Goal: Information Seeking & Learning: Find specific page/section

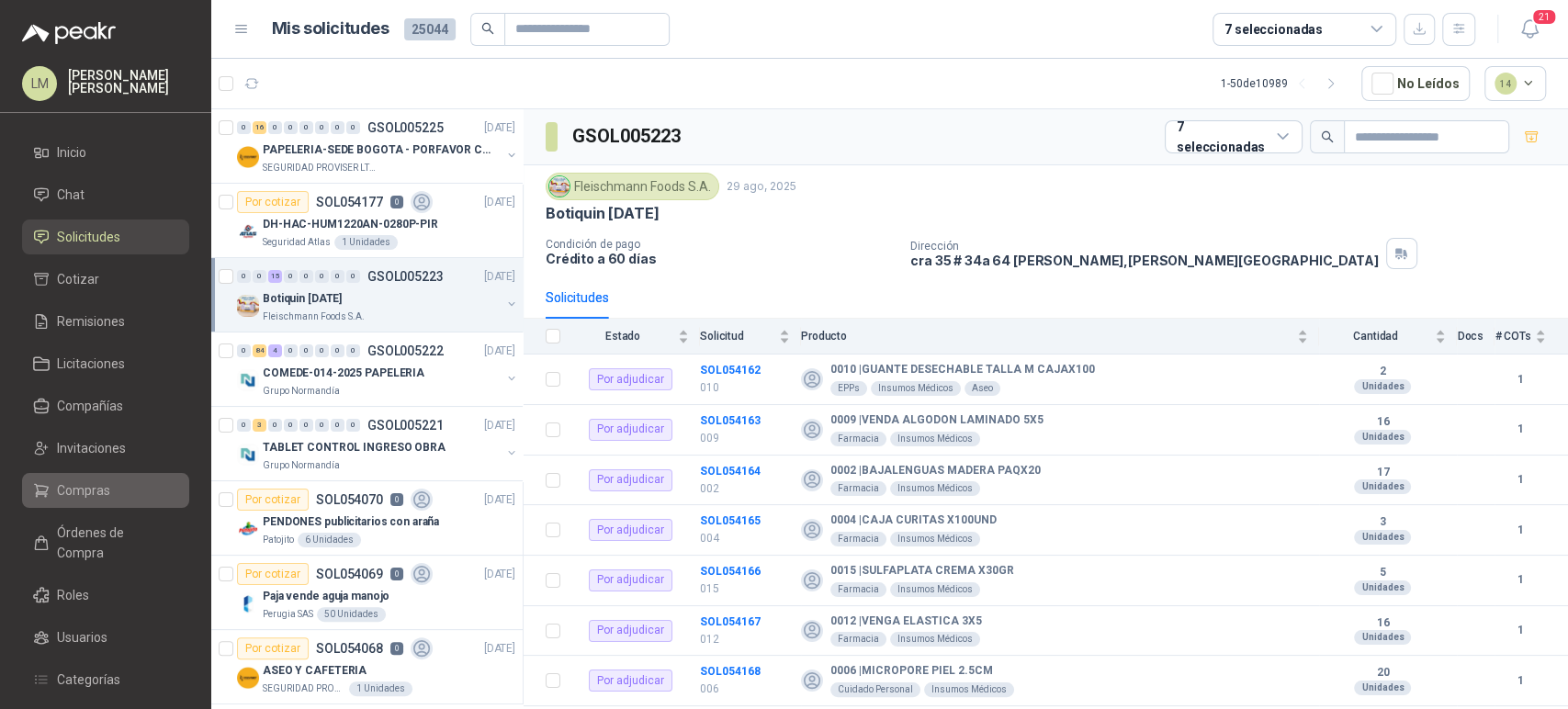
click at [93, 482] on span "Compras" at bounding box center [84, 491] width 54 height 20
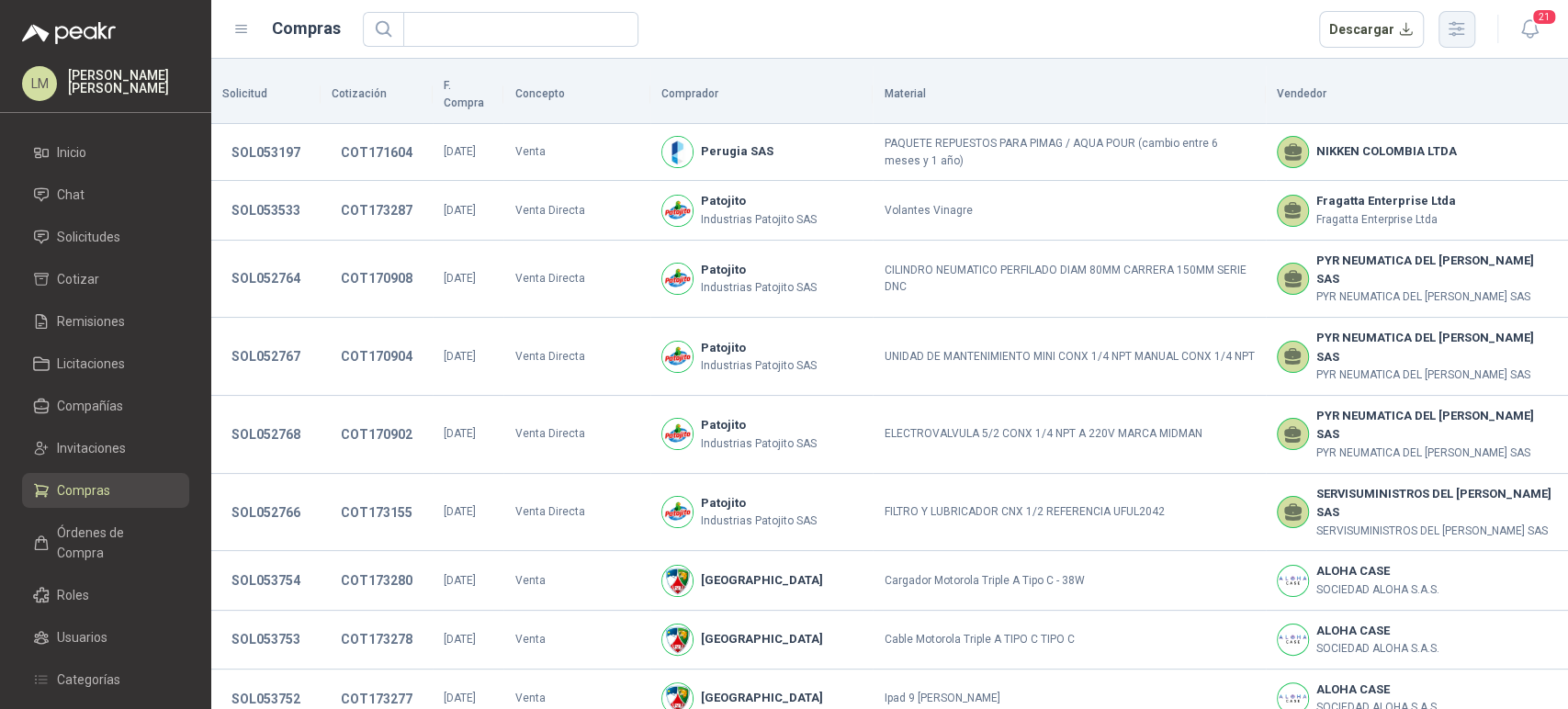
click at [1458, 31] on icon "button" at bounding box center [1456, 29] width 21 height 21
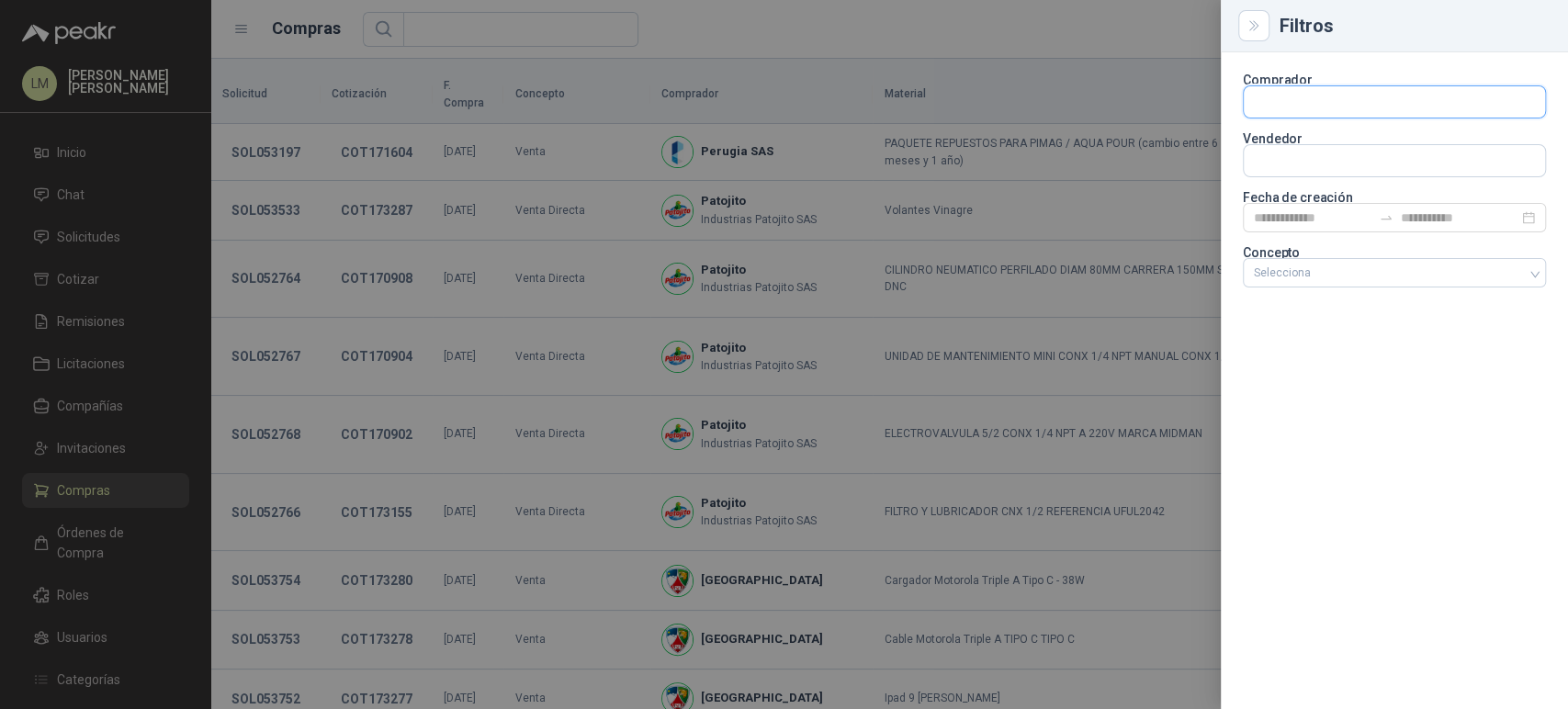
click at [1280, 110] on input "text" at bounding box center [1394, 102] width 302 height 31
type input "****"
click at [1314, 144] on p "KLARENS" at bounding box center [1372, 142] width 172 height 11
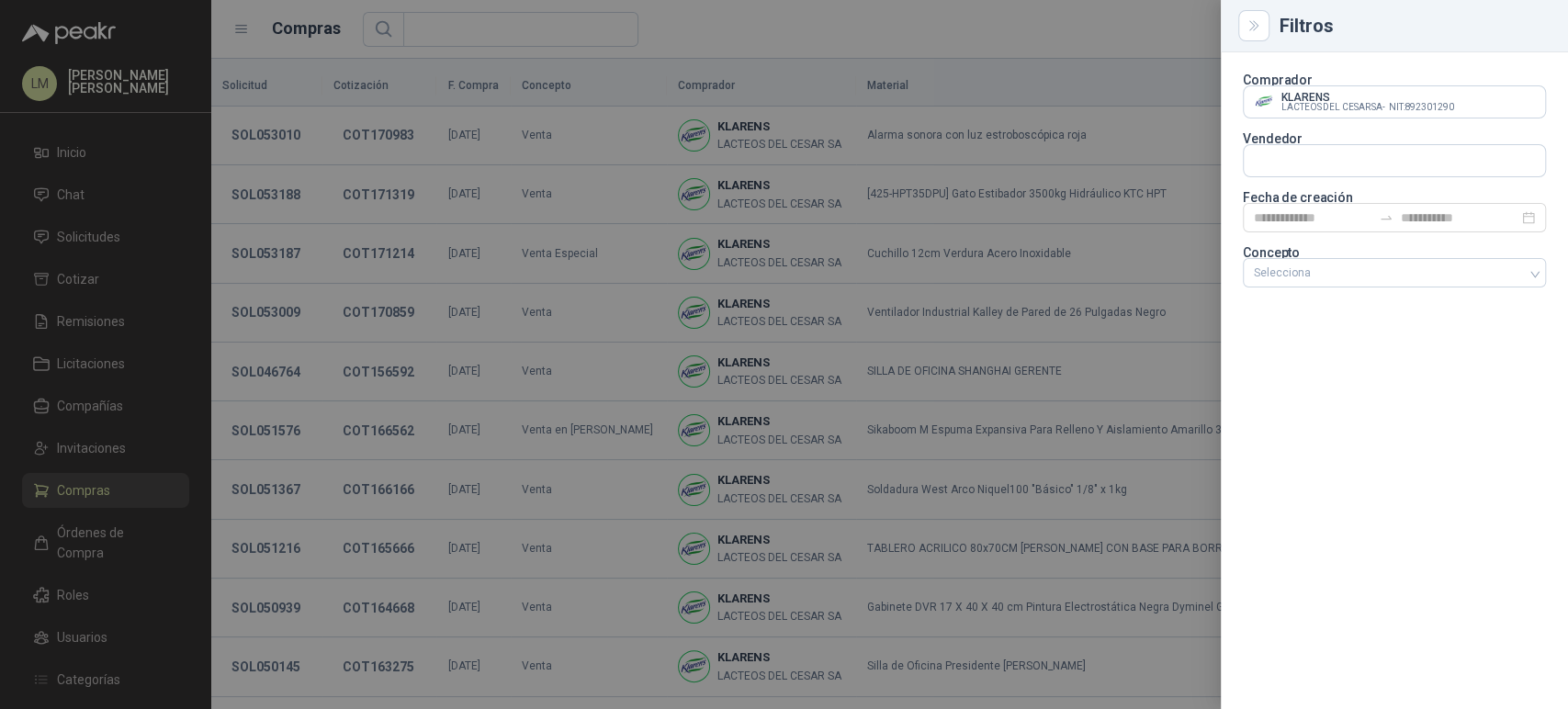
click at [389, 157] on div at bounding box center [784, 354] width 1568 height 709
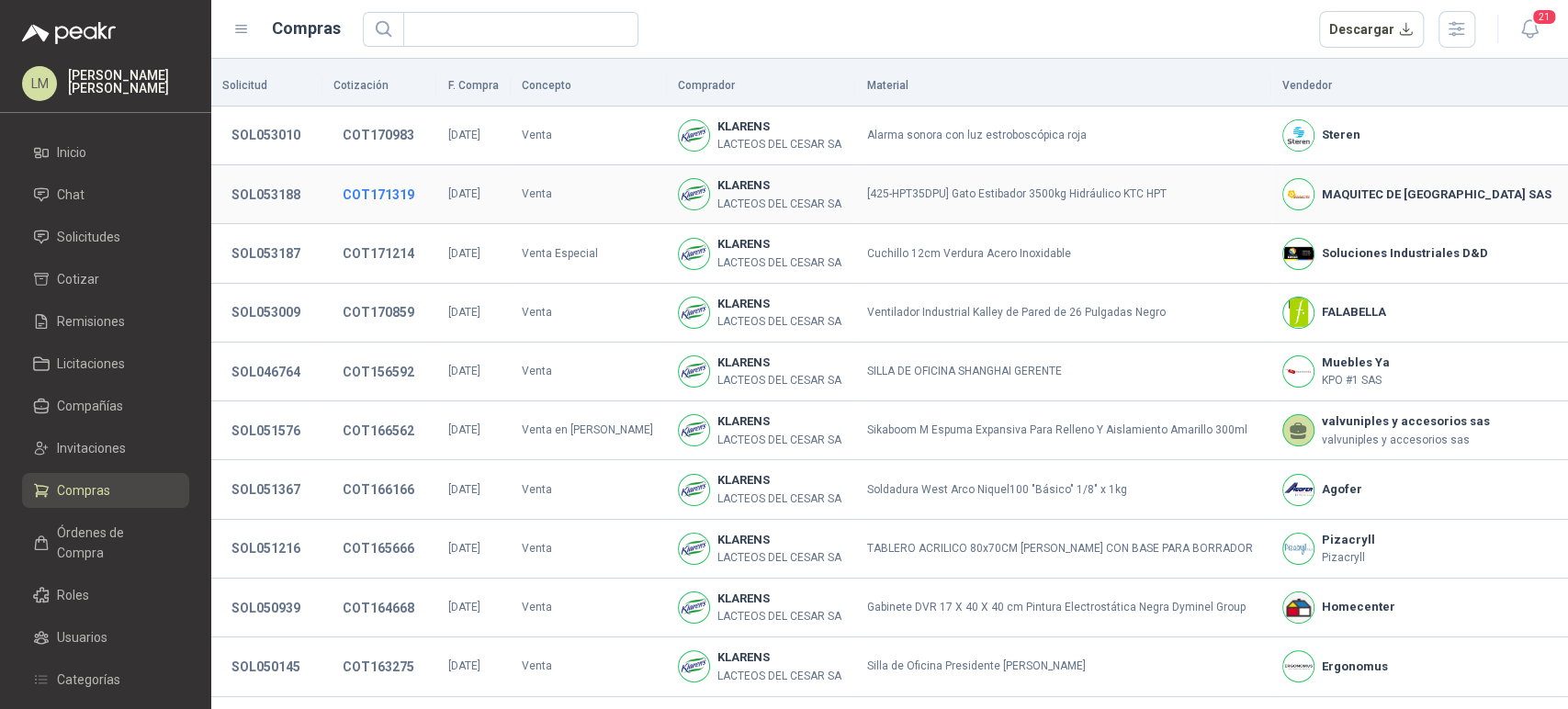
click at [389, 194] on button "COT171319" at bounding box center [377, 195] width 90 height 33
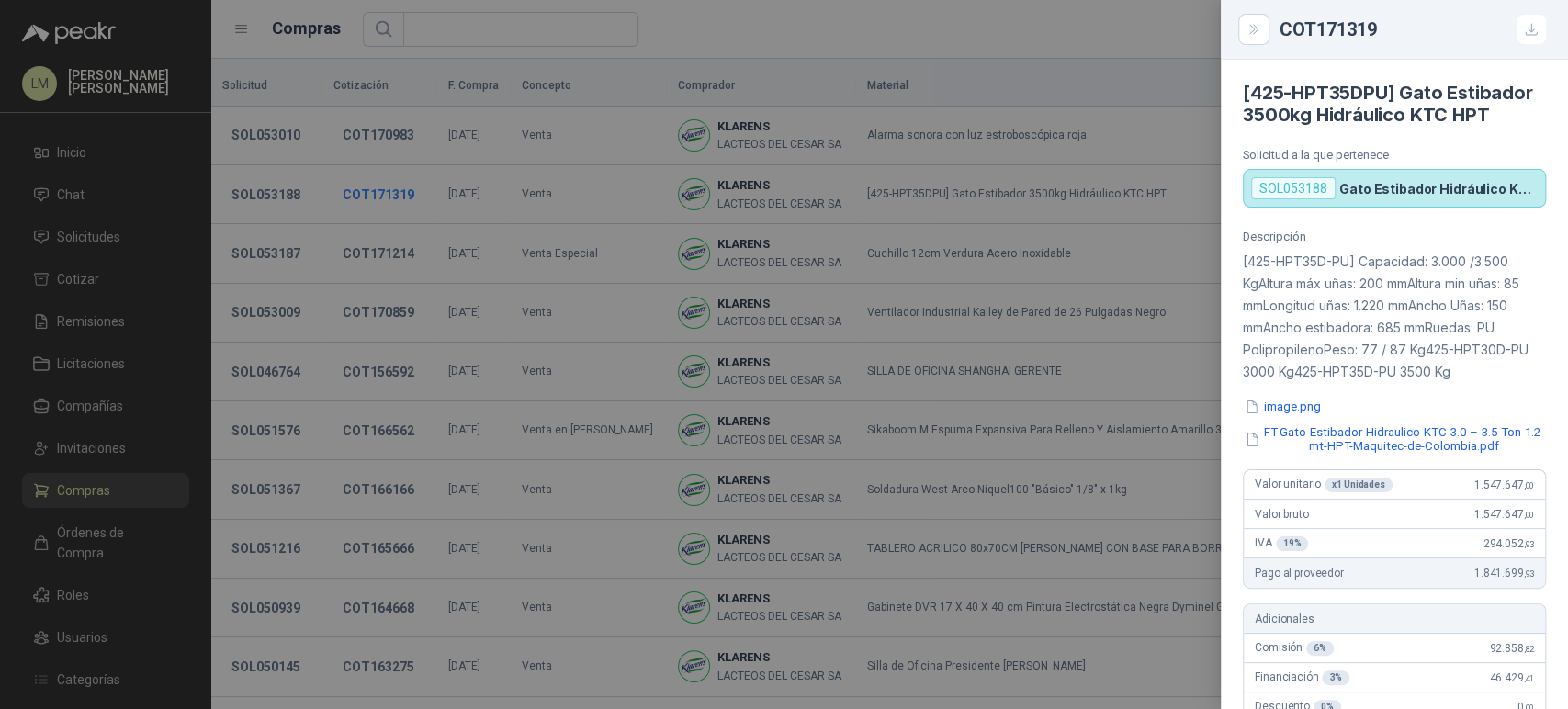
scroll to position [716, 0]
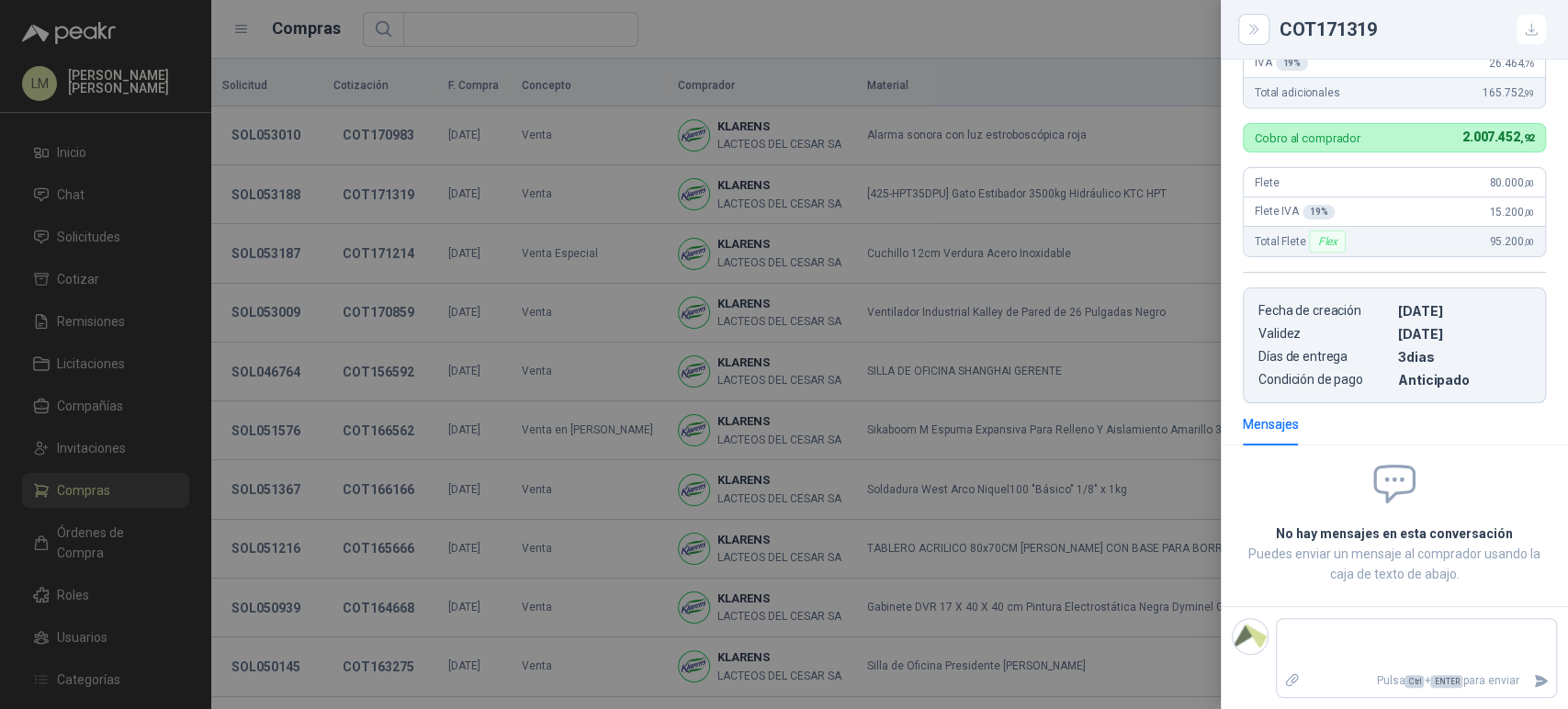
click at [294, 195] on div at bounding box center [784, 354] width 1568 height 709
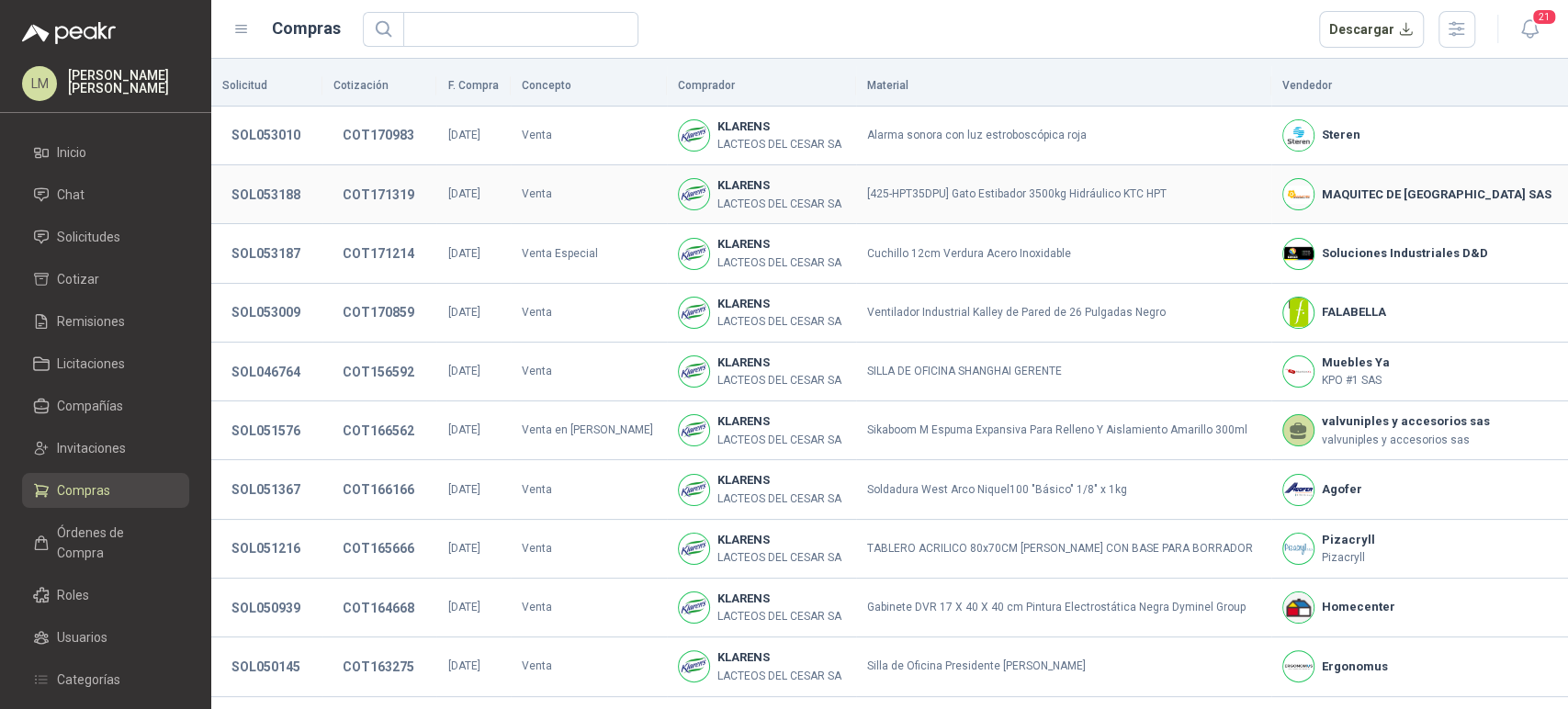
click at [292, 195] on button "SOL053188" at bounding box center [265, 195] width 87 height 33
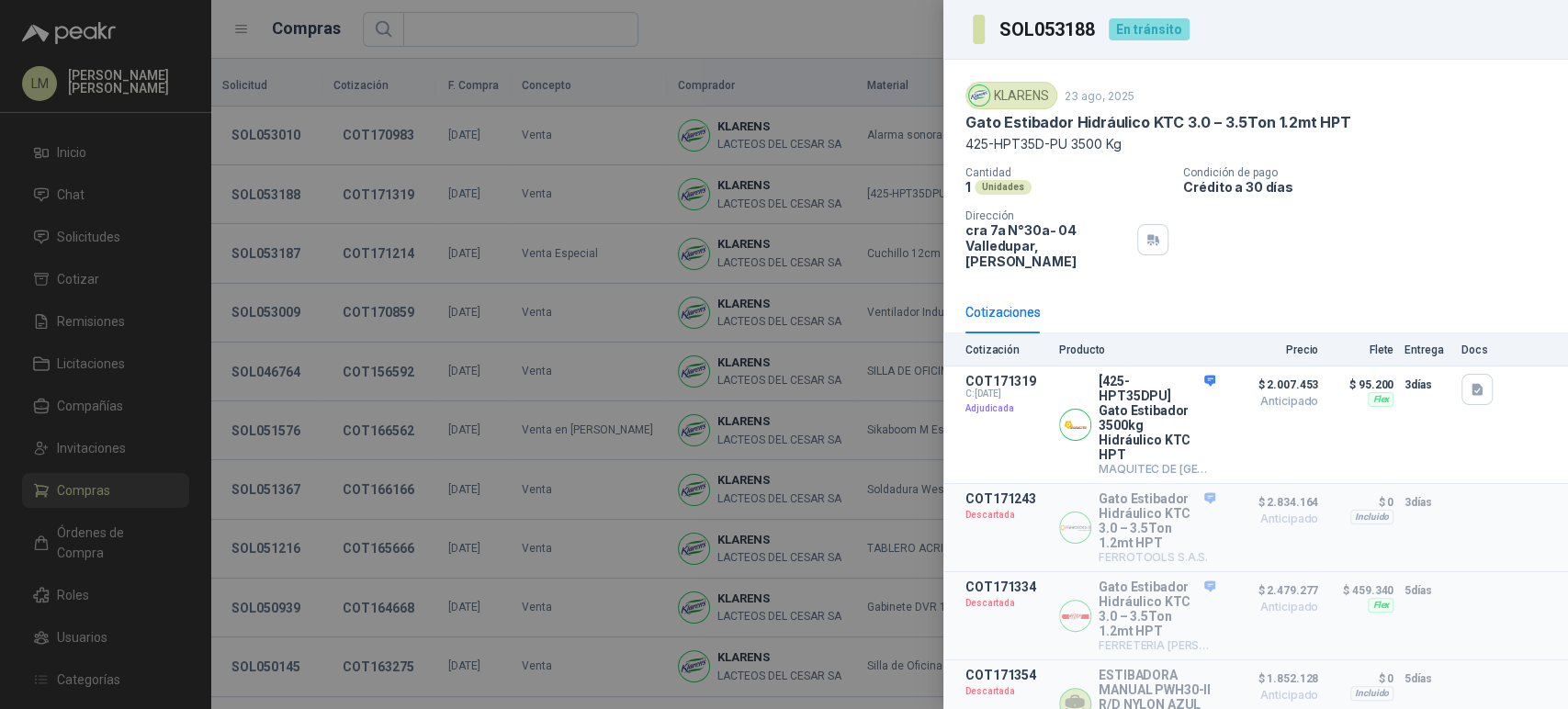
click at [700, 93] on div at bounding box center [784, 354] width 1568 height 709
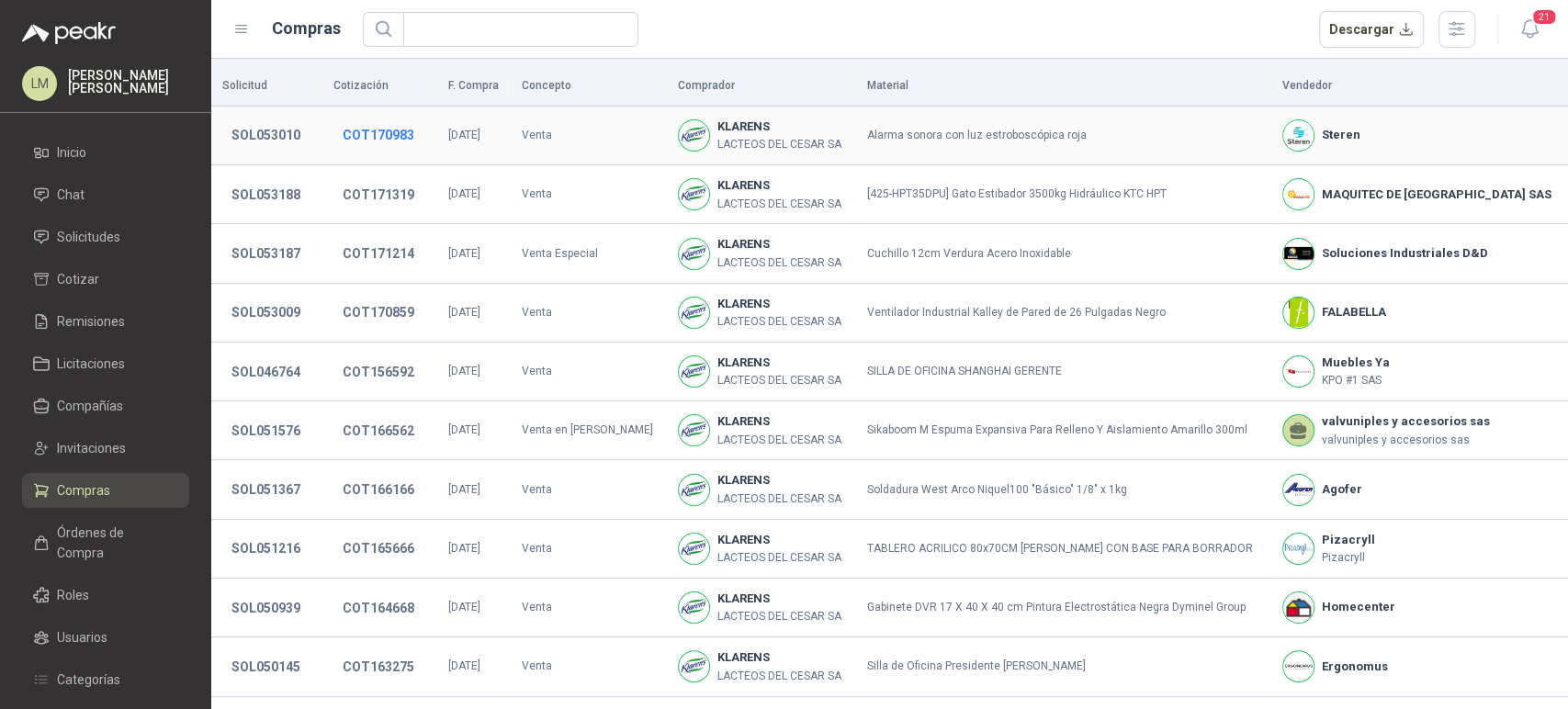
click at [355, 129] on button "COT170983" at bounding box center [377, 135] width 90 height 33
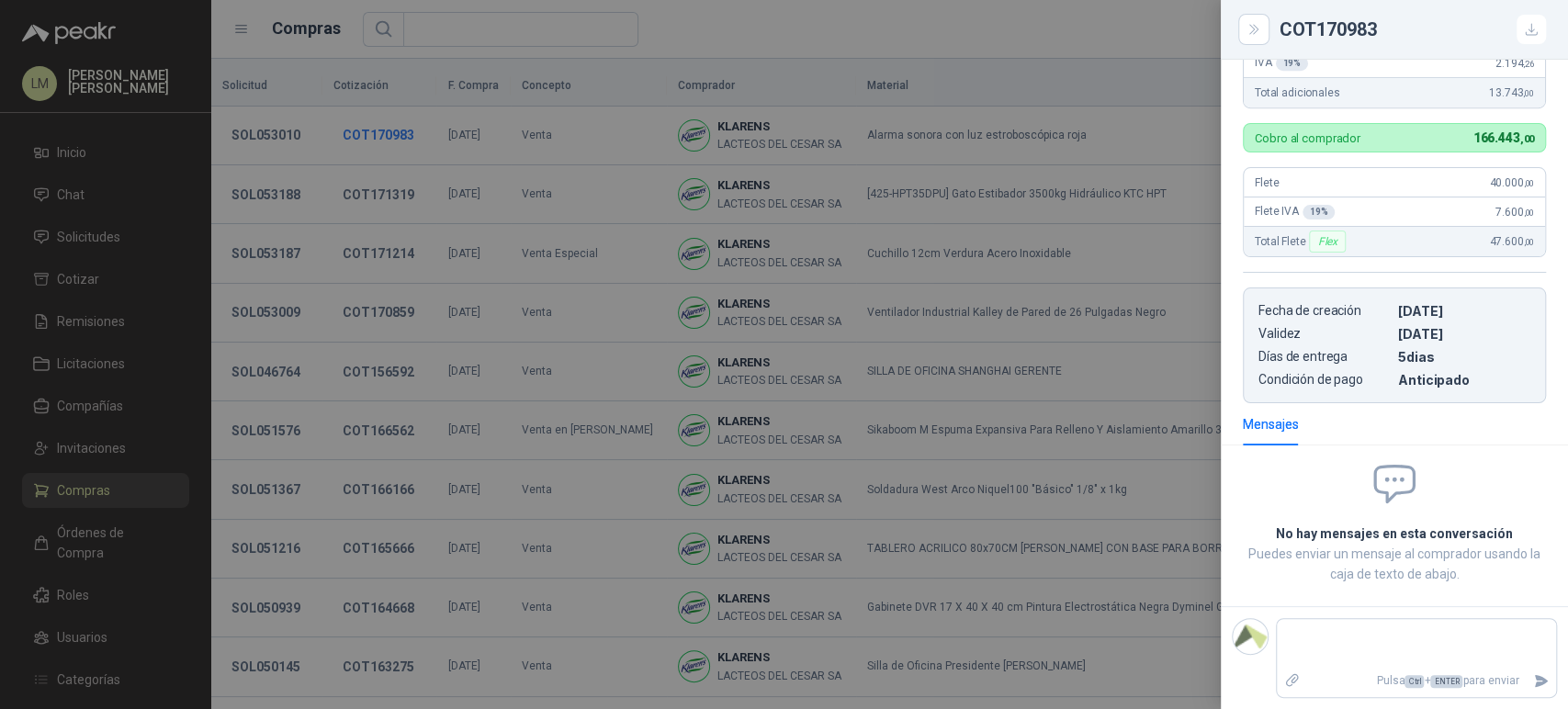
scroll to position [588, 0]
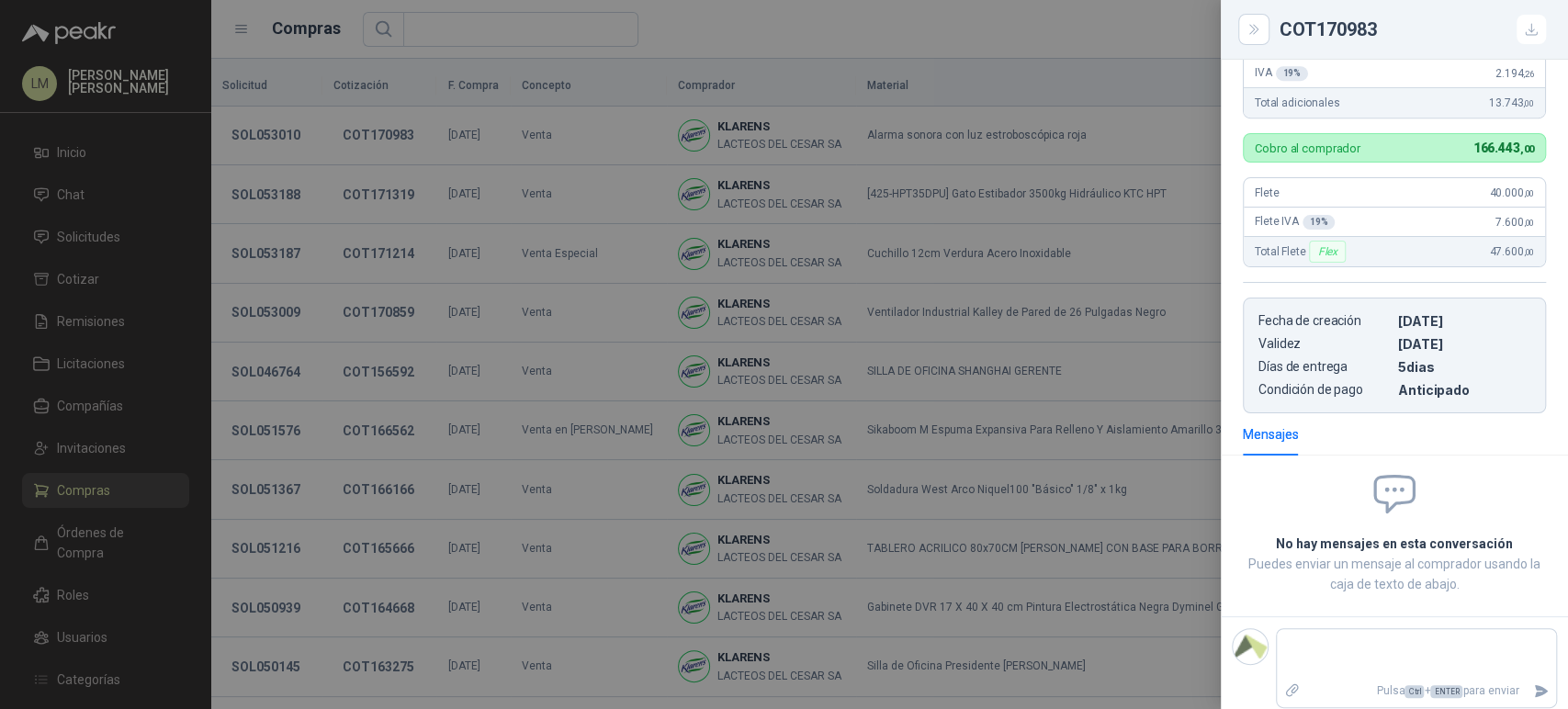
click at [564, 248] on div at bounding box center [784, 354] width 1568 height 709
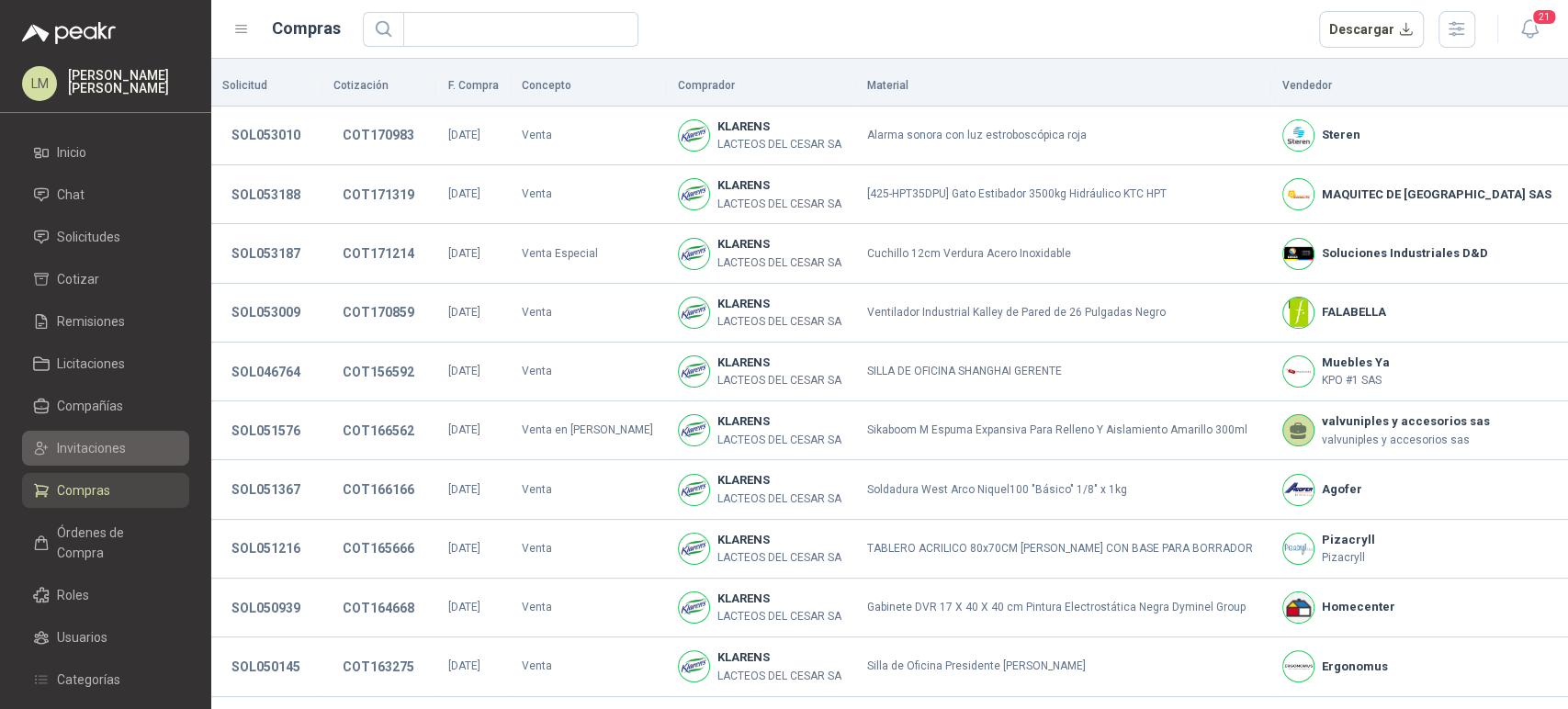
click at [85, 440] on span "Invitaciones" at bounding box center [92, 449] width 68 height 20
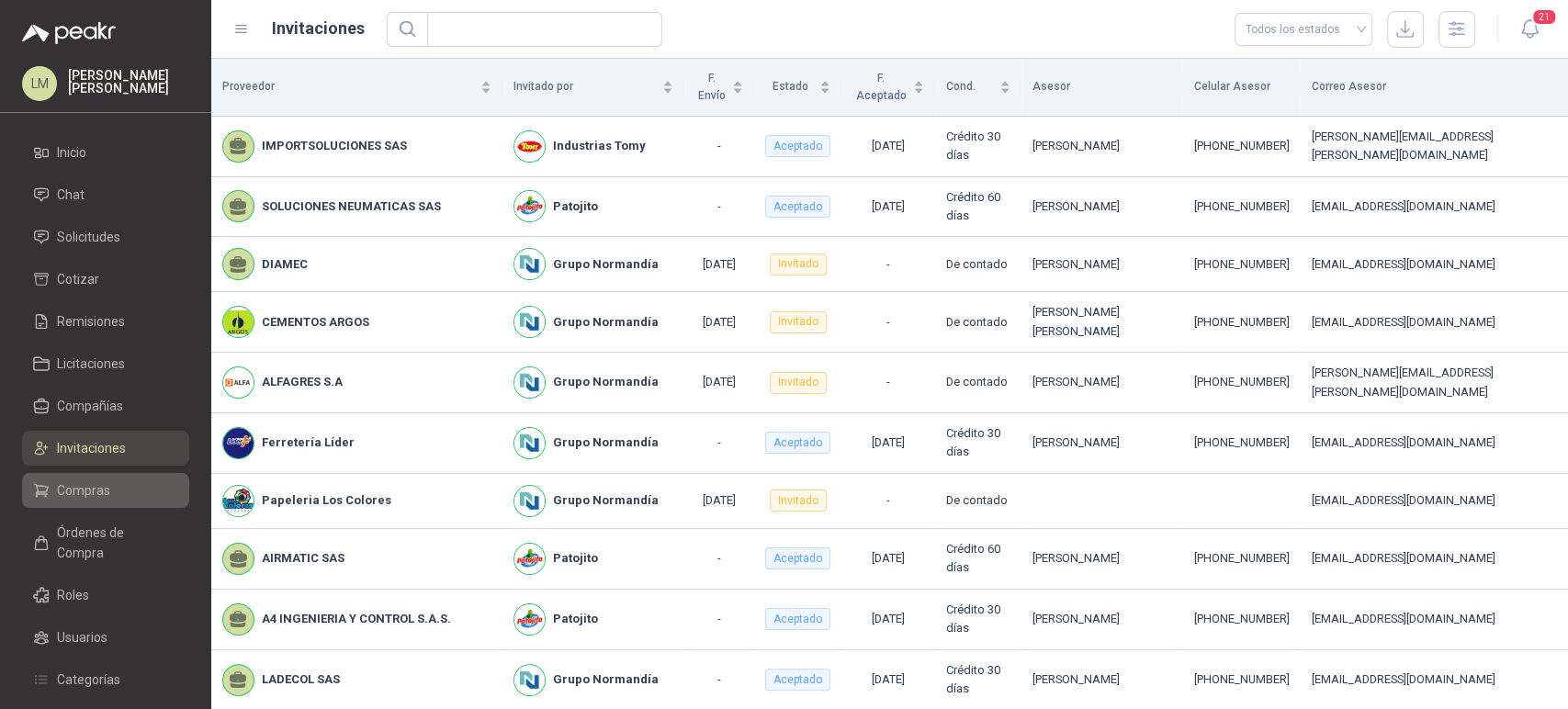
click at [84, 489] on span "Compras" at bounding box center [84, 491] width 54 height 20
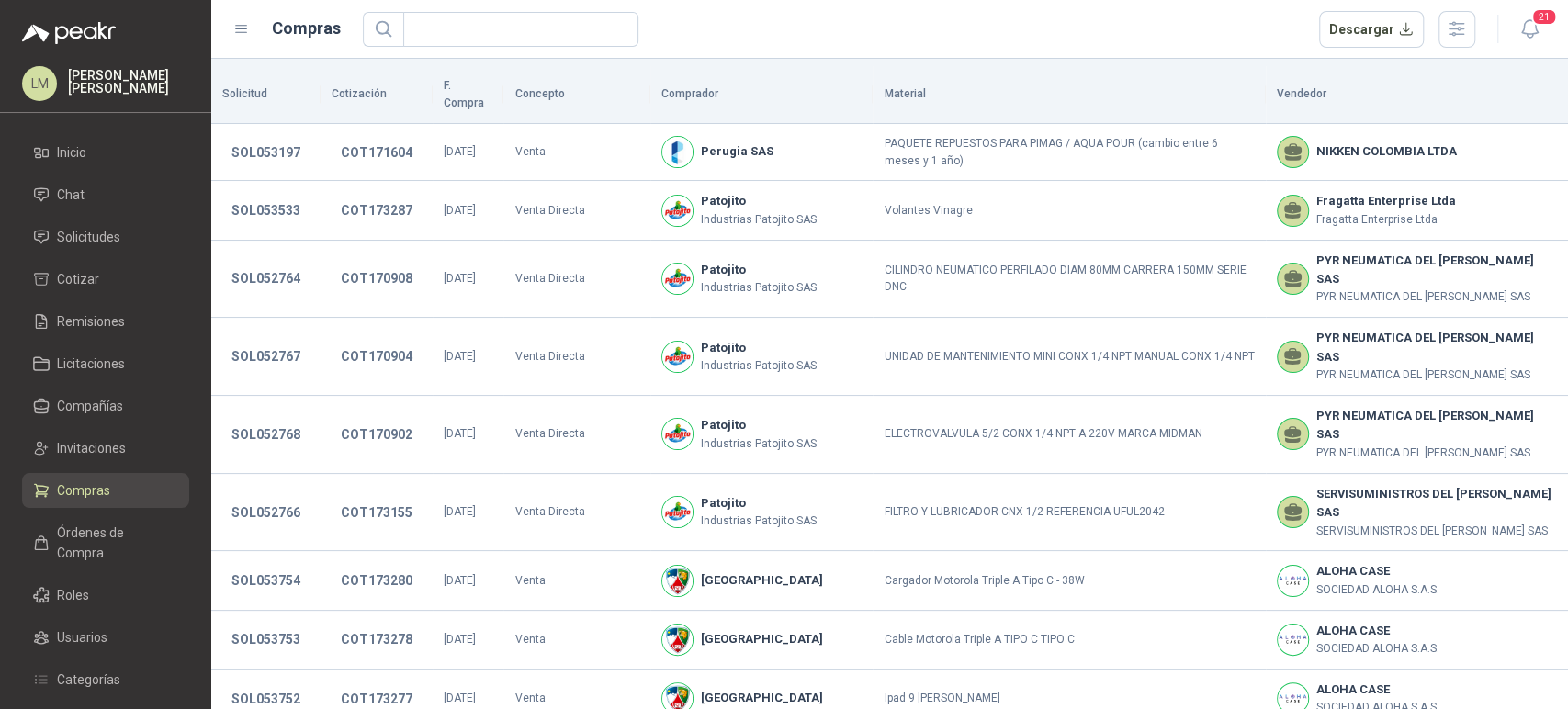
click at [99, 507] on link "Compras" at bounding box center [105, 491] width 167 height 35
click at [98, 523] on span "Órdenes de Compra" at bounding box center [115, 543] width 115 height 41
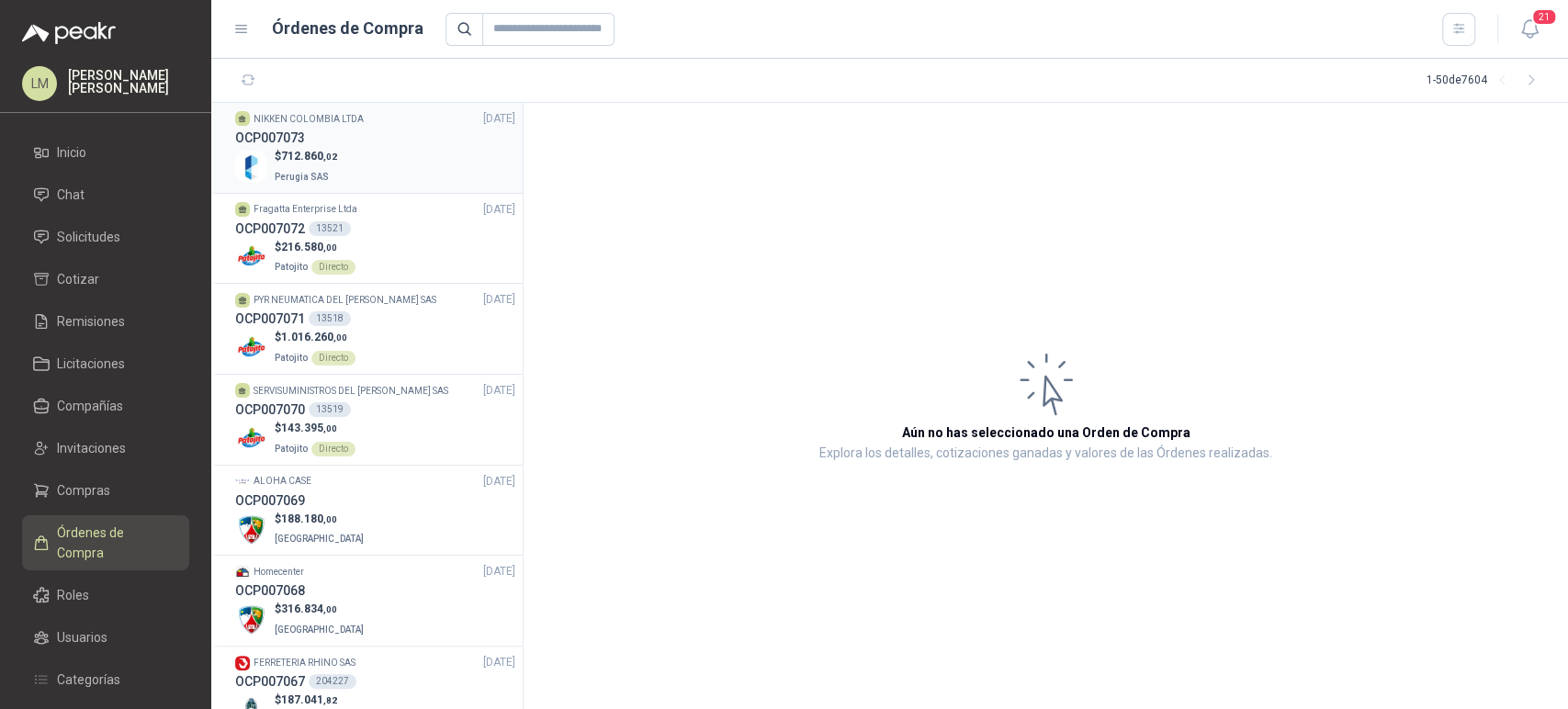
click at [365, 148] on div "$ 712.860 ,02 Perugia SAS" at bounding box center [375, 167] width 280 height 38
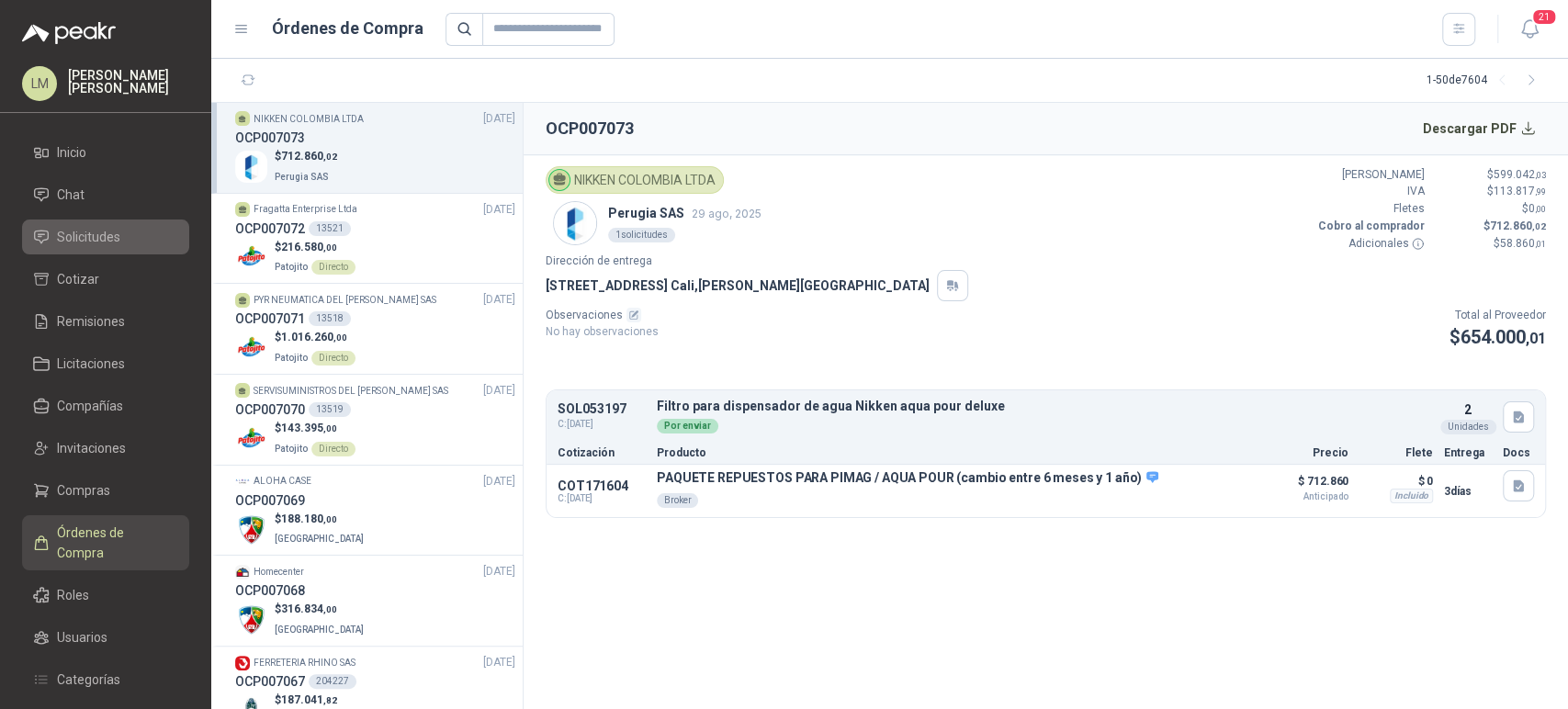
click at [73, 239] on span "Solicitudes" at bounding box center [89, 237] width 63 height 20
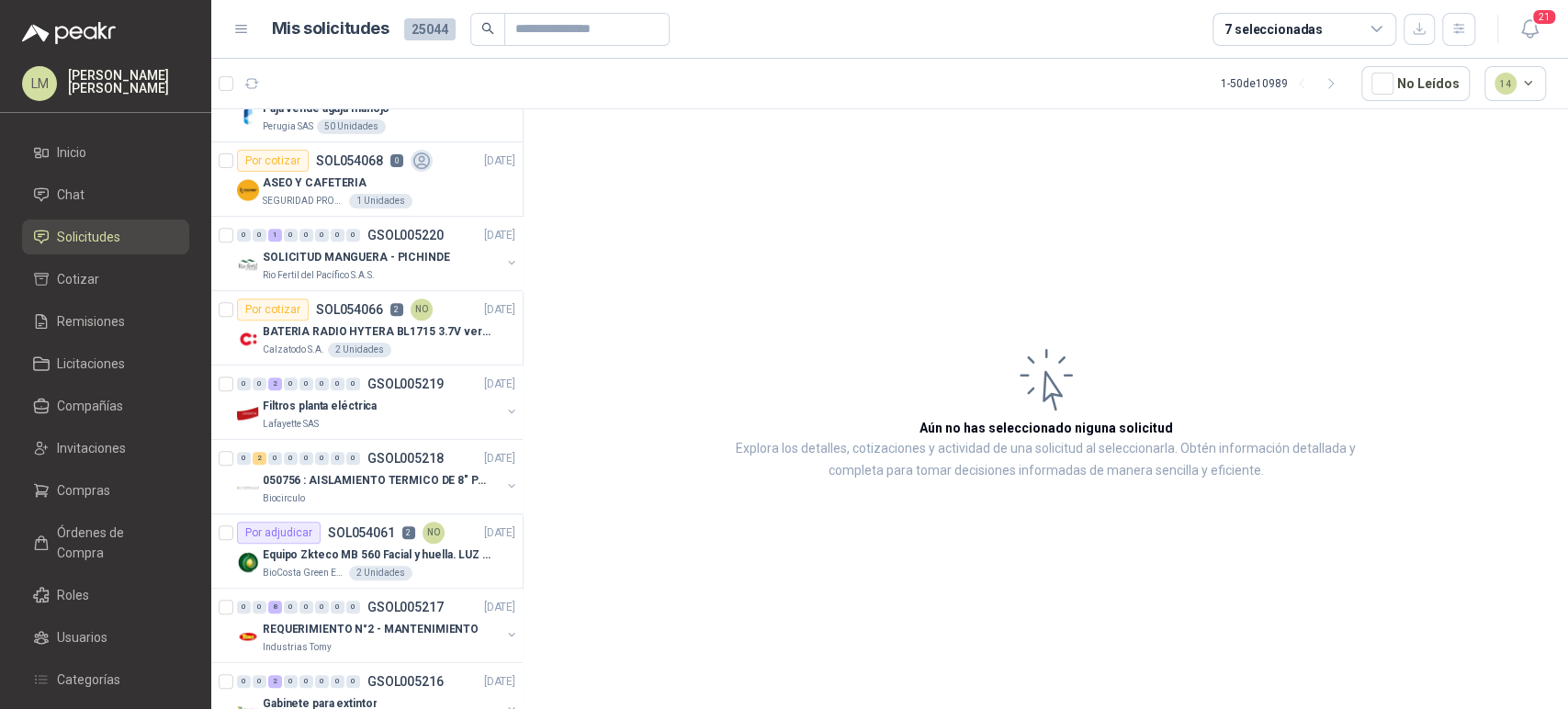
scroll to position [501, 0]
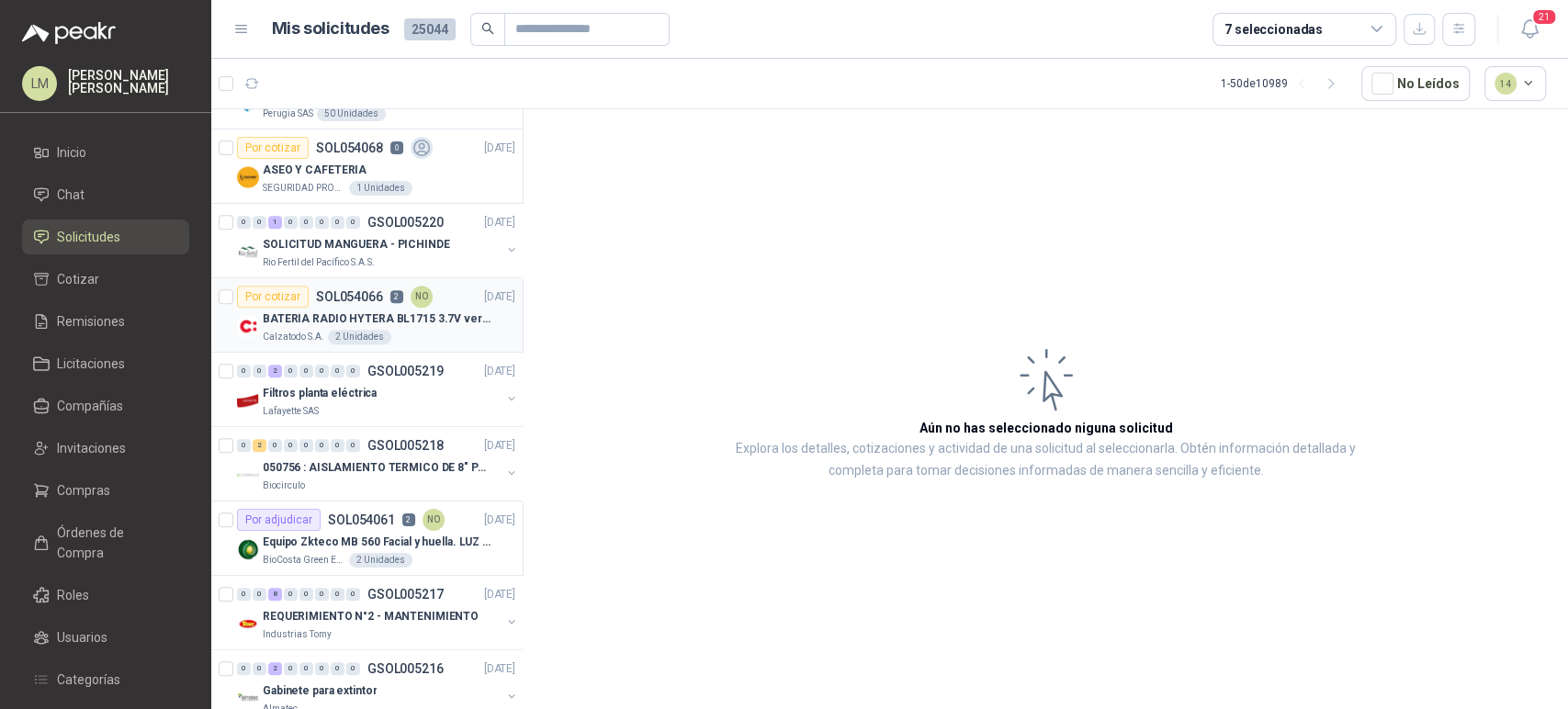
click at [348, 315] on p "BATERIA RADIO HYTERA BL1715 3.7V ver imagen" at bounding box center [377, 319] width 228 height 18
